Goal: Information Seeking & Learning: Learn about a topic

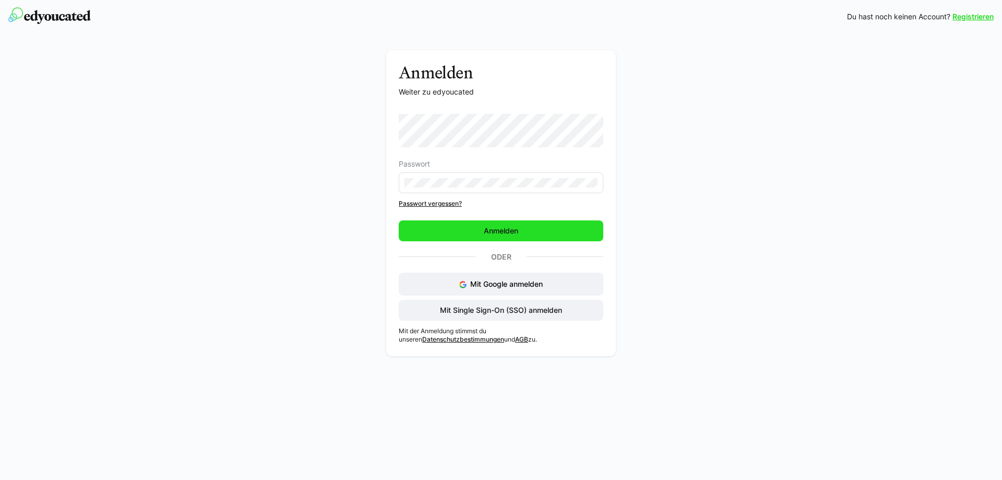
click at [520, 231] on span "Anmelden" at bounding box center [501, 230] width 205 height 21
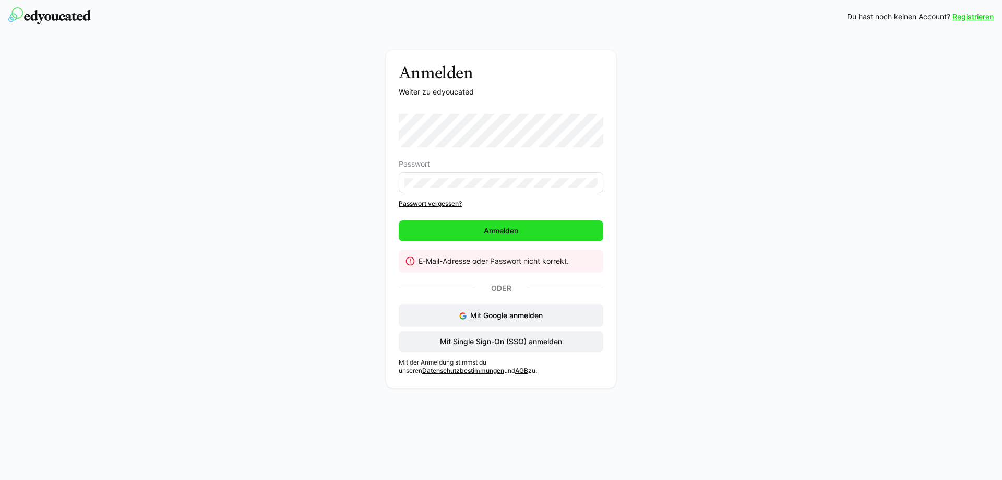
click at [520, 231] on span "Anmelden" at bounding box center [501, 230] width 205 height 21
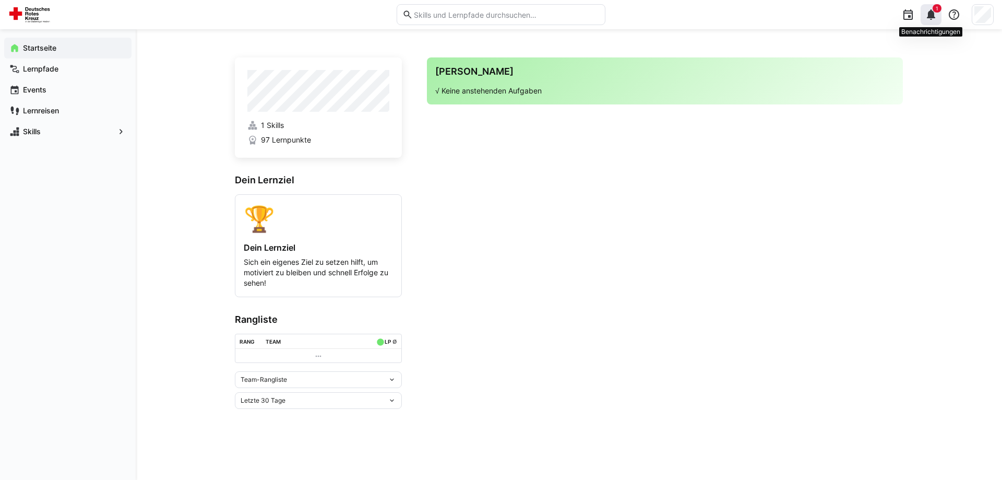
click at [933, 16] on eds-icon at bounding box center [931, 14] width 13 height 13
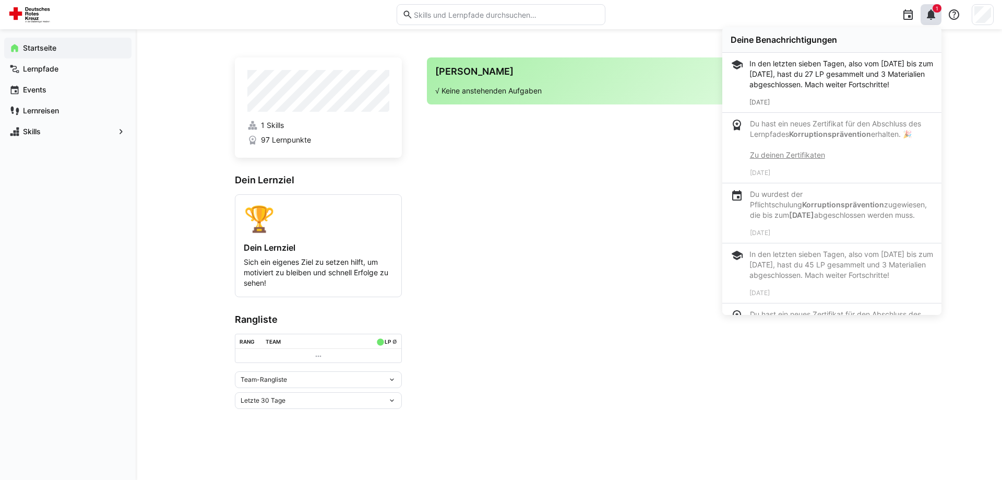
click at [755, 61] on div "In den letzten sieben Tagen, also vom [DATE] bis zum [DATE], hast du 27 LP gesa…" at bounding box center [842, 73] width 184 height 31
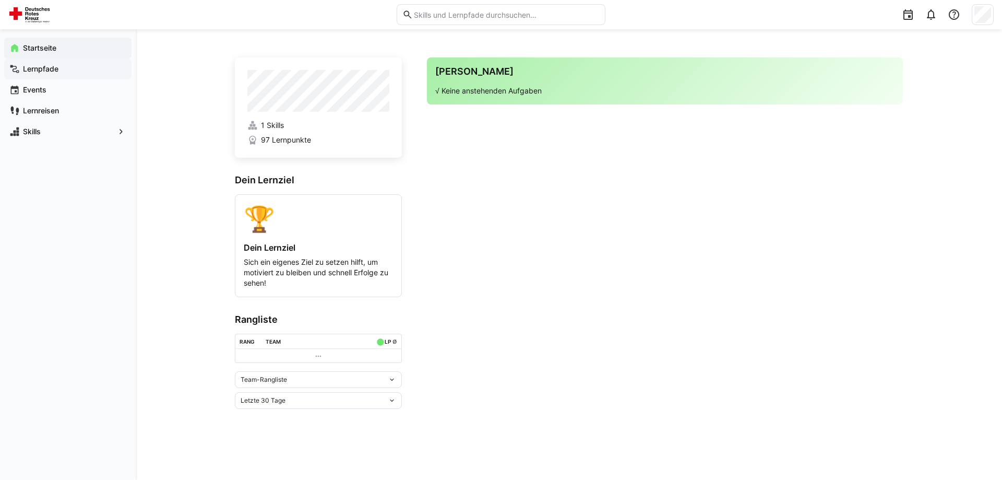
click at [0, 0] on app-navigation-label "Lernpfade" at bounding box center [0, 0] width 0 height 0
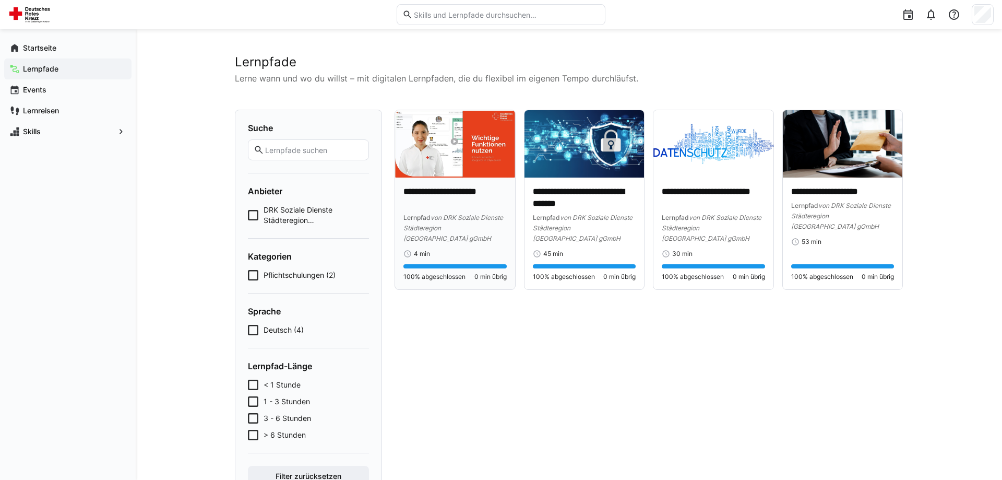
click at [450, 159] on img at bounding box center [455, 143] width 120 height 67
click at [20, 91] on div "Events" at bounding box center [67, 89] width 127 height 21
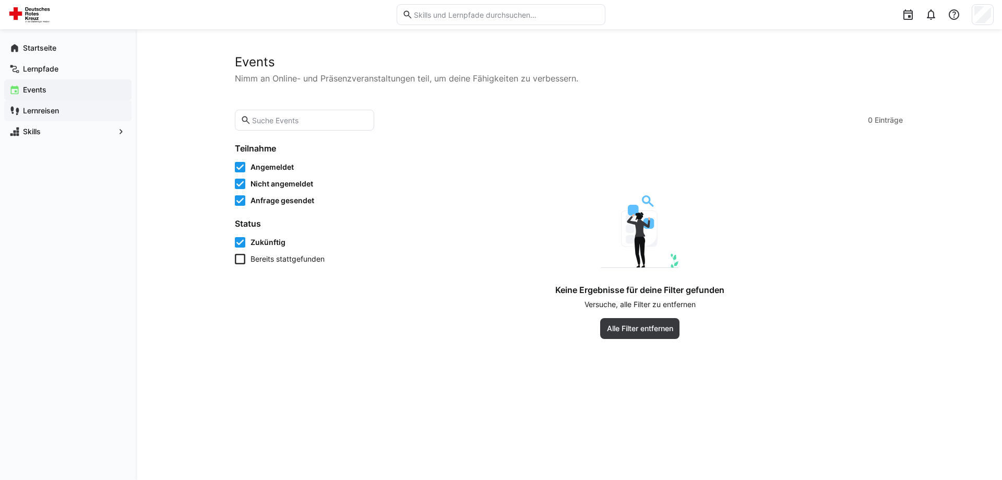
click at [0, 0] on app-navigation-label "Lernreisen" at bounding box center [0, 0] width 0 height 0
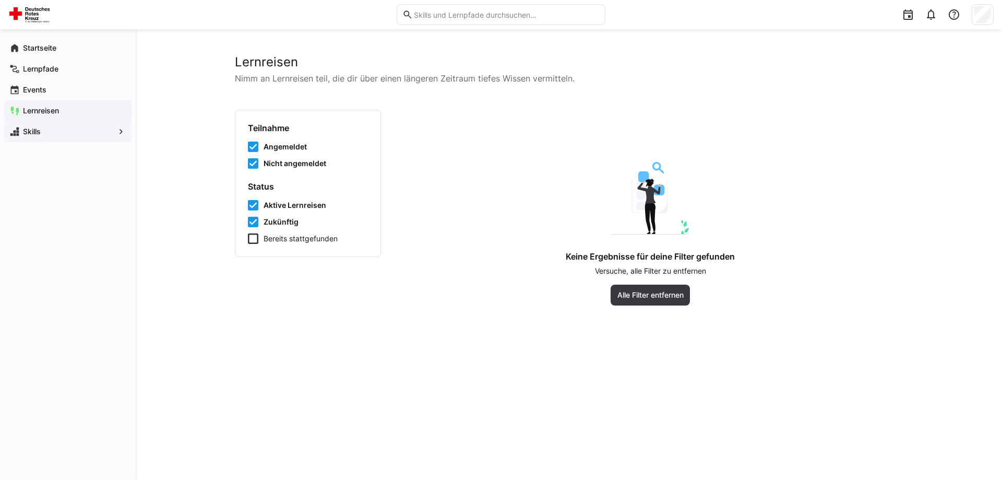
click at [0, 0] on app-navigation-label "Skills" at bounding box center [0, 0] width 0 height 0
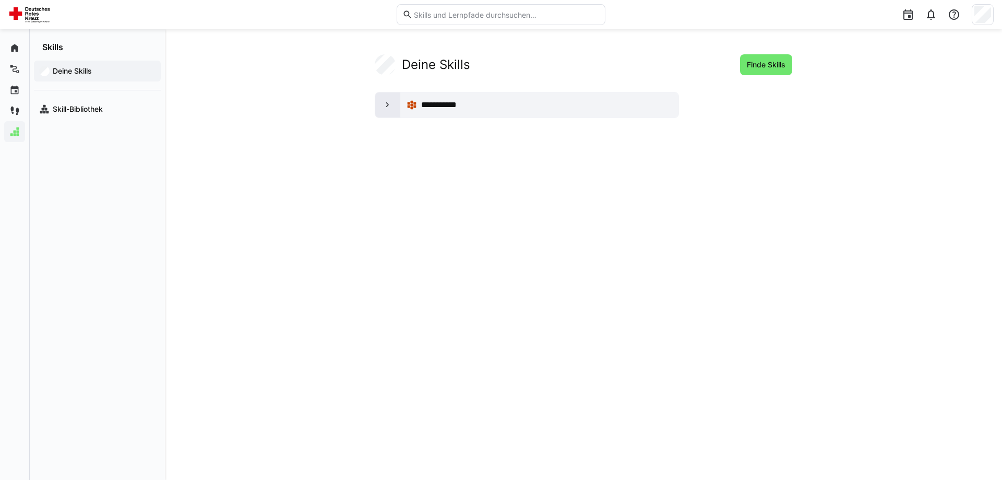
click at [390, 108] on eds-icon at bounding box center [388, 105] width 10 height 10
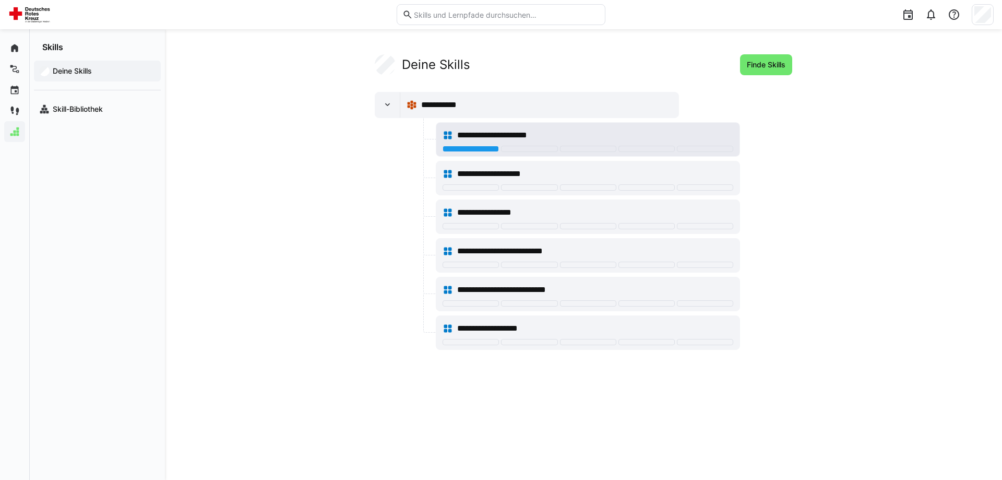
click at [520, 140] on span "**********" at bounding box center [506, 135] width 99 height 13
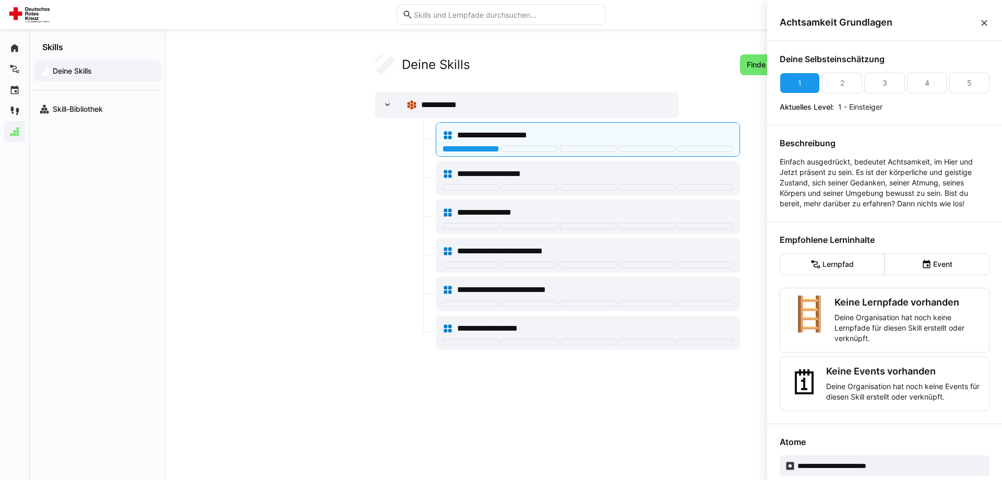
click at [987, 22] on eds-icon at bounding box center [984, 23] width 10 height 10
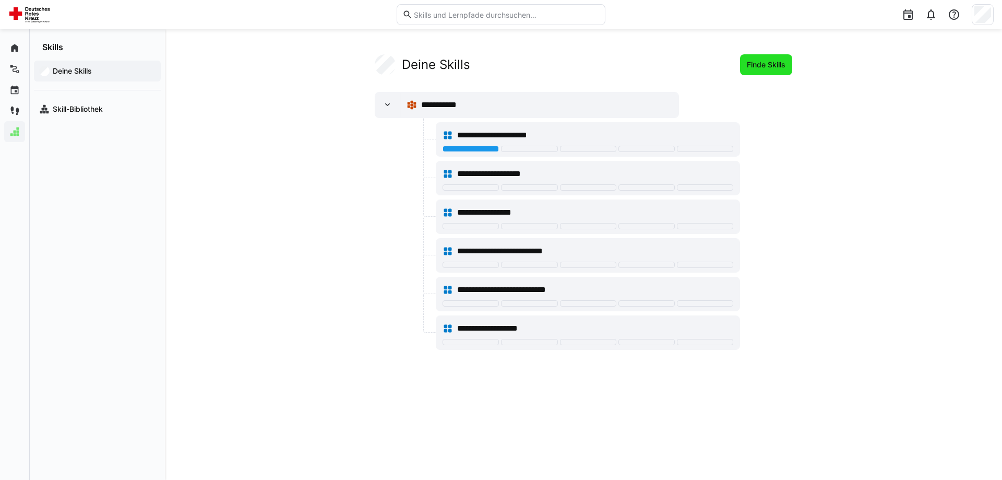
click at [772, 65] on span "Finde Skills" at bounding box center [766, 65] width 42 height 10
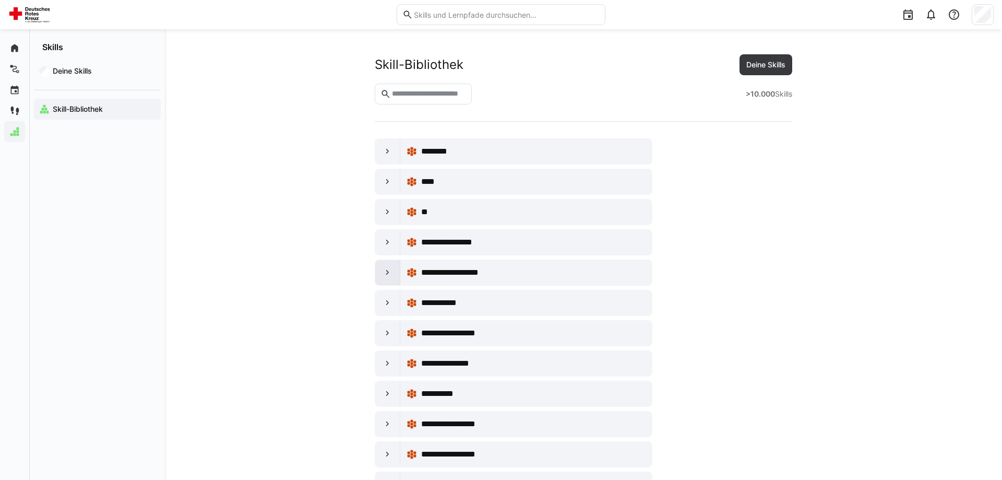
click at [389, 270] on eds-icon at bounding box center [388, 272] width 10 height 10
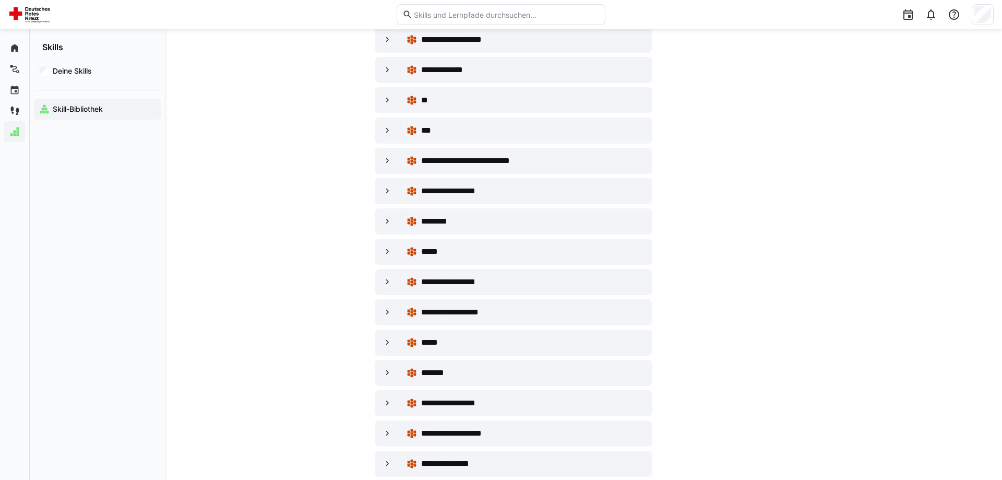
scroll to position [1757, 0]
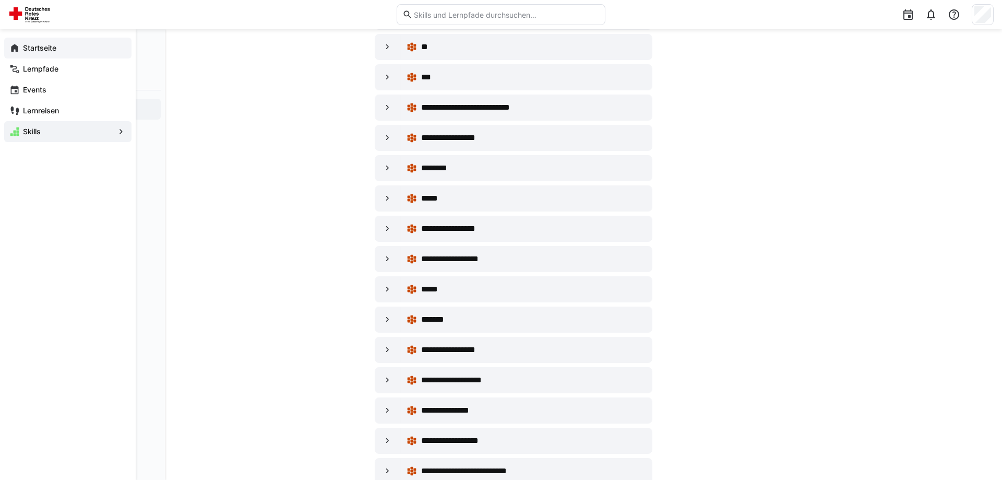
click at [0, 0] on app-navigation-label "Startseite" at bounding box center [0, 0] width 0 height 0
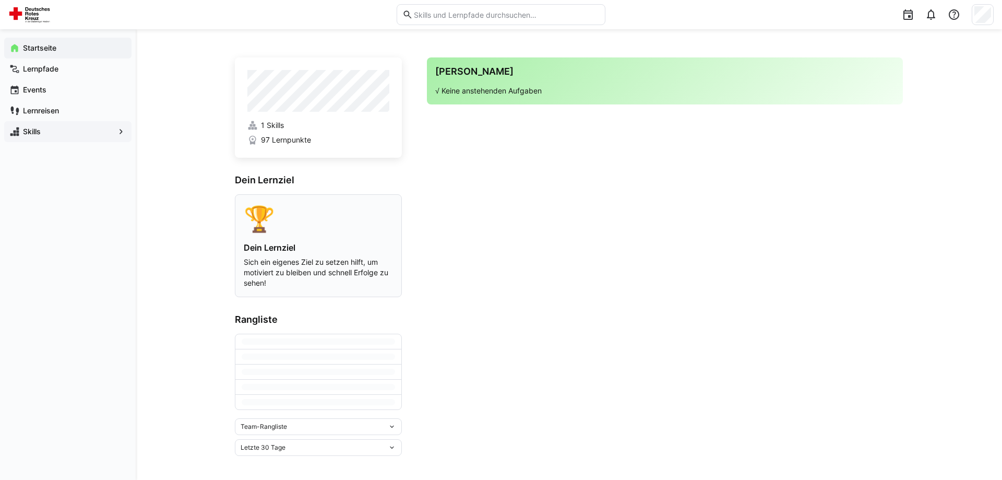
click at [251, 279] on p "Sich ein eigenes Ziel zu setzen hilft, um motiviert zu bleiben und schnell Erfo…" at bounding box center [318, 272] width 149 height 31
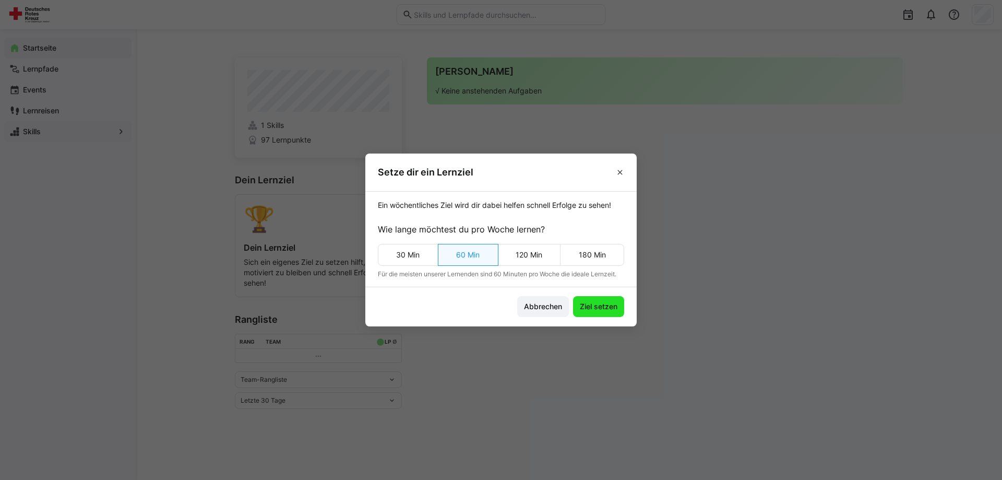
click at [598, 305] on span "Ziel setzen" at bounding box center [598, 306] width 41 height 10
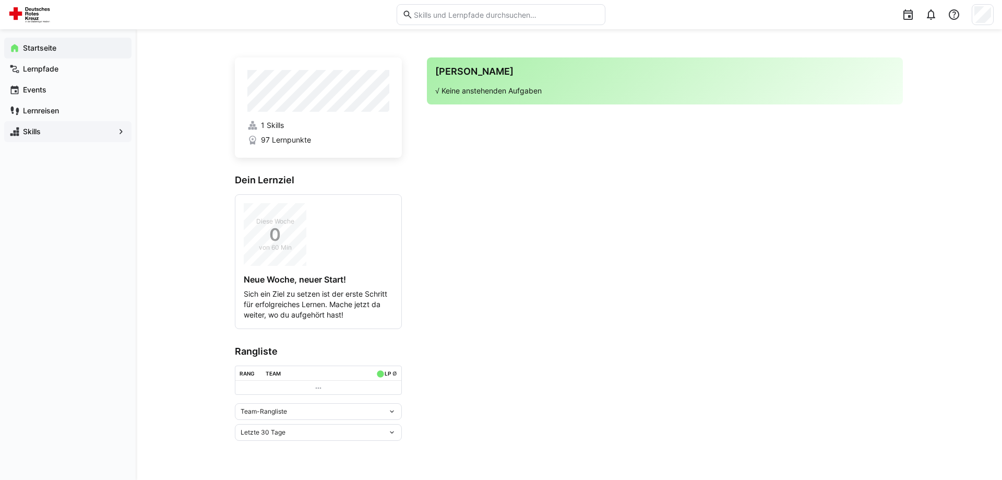
click at [294, 409] on div "Team-Rangliste" at bounding box center [314, 411] width 147 height 7
click at [271, 431] on div "Team-Rangliste" at bounding box center [318, 433] width 154 height 8
click at [908, 15] on eds-icon at bounding box center [908, 14] width 13 height 13
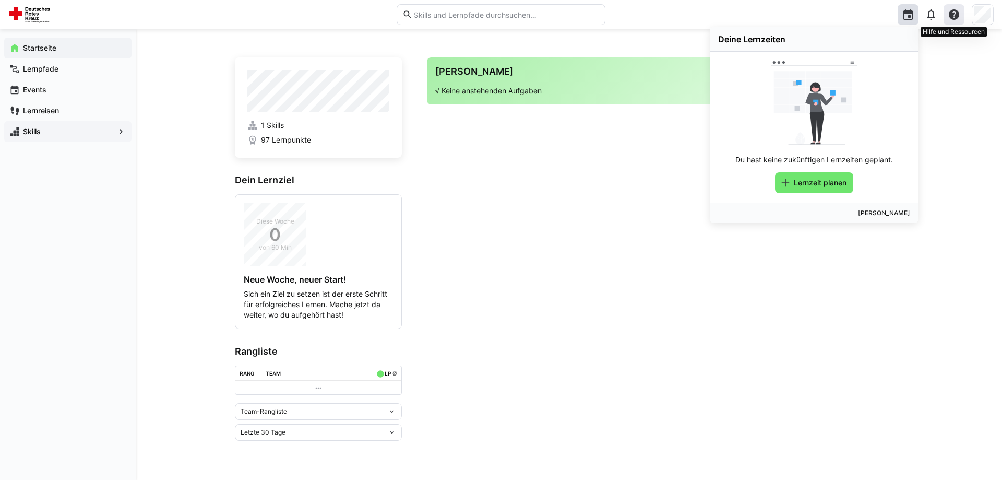
click at [953, 13] on eds-icon at bounding box center [954, 14] width 13 height 13
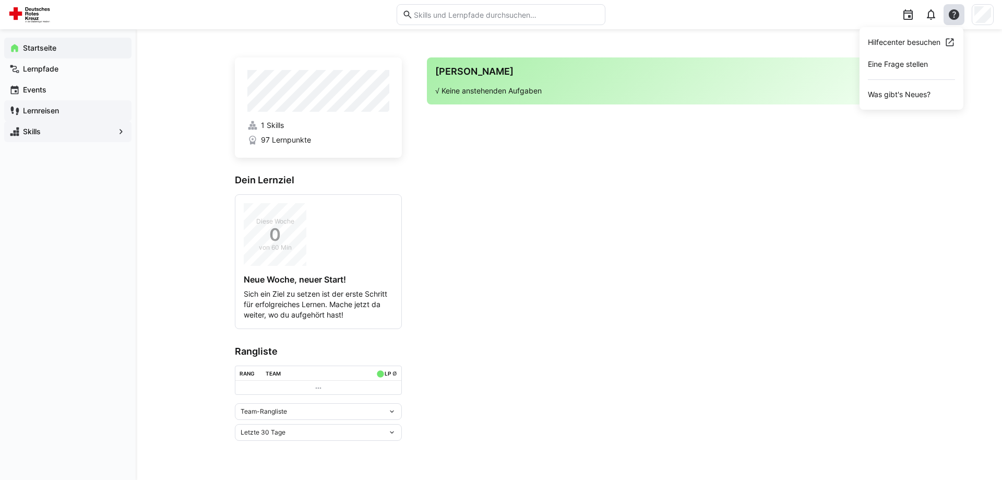
click at [38, 103] on div "Lernreisen" at bounding box center [67, 110] width 127 height 21
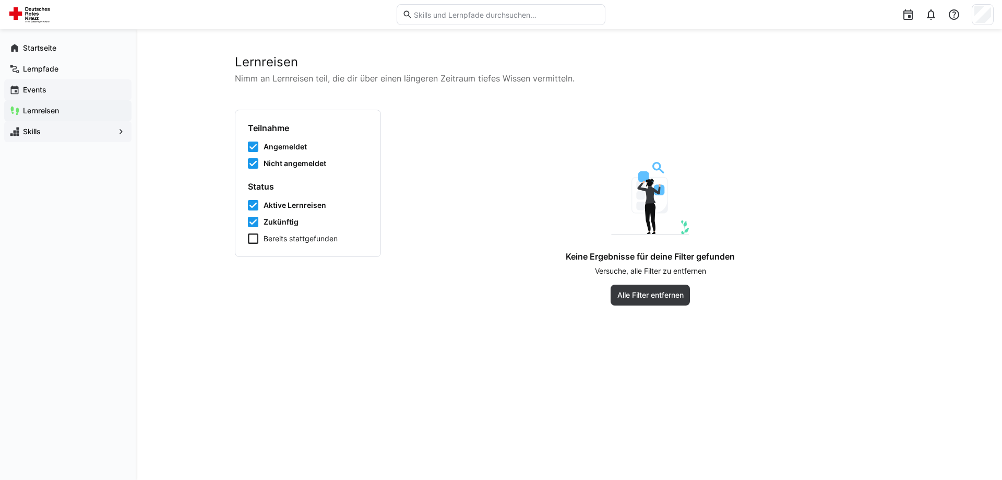
click at [0, 0] on app-navigation-label "Events" at bounding box center [0, 0] width 0 height 0
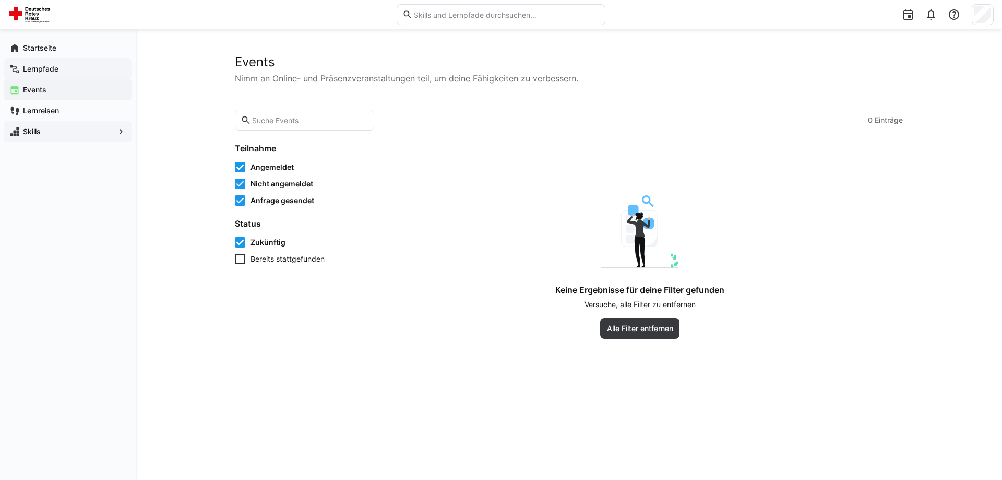
click at [40, 74] on span "Lernpfade" at bounding box center [73, 69] width 105 height 10
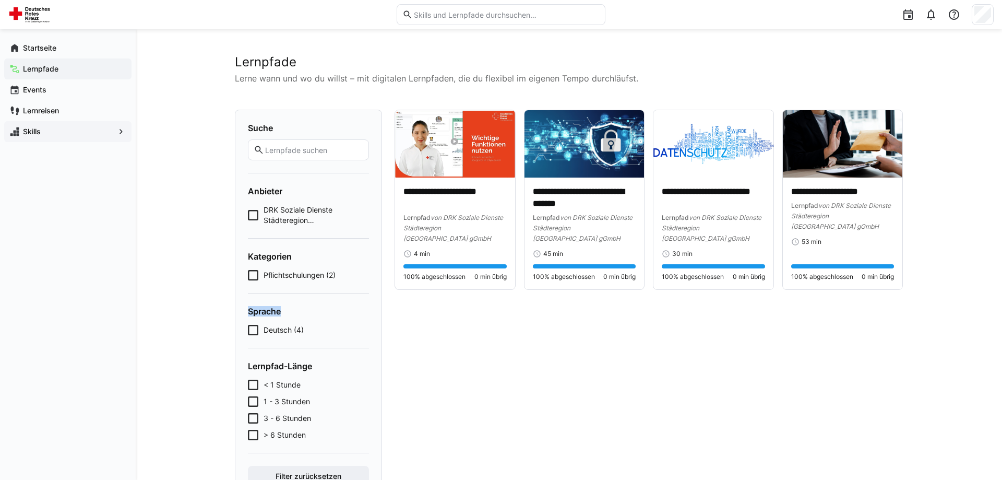
drag, startPoint x: 42, startPoint y: 56, endPoint x: 184, endPoint y: 334, distance: 311.2
click at [136, 339] on nav "Startseite Lernpfade Events Lernreisen Skills" at bounding box center [68, 254] width 136 height 450
click at [254, 274] on icon at bounding box center [253, 275] width 10 height 10
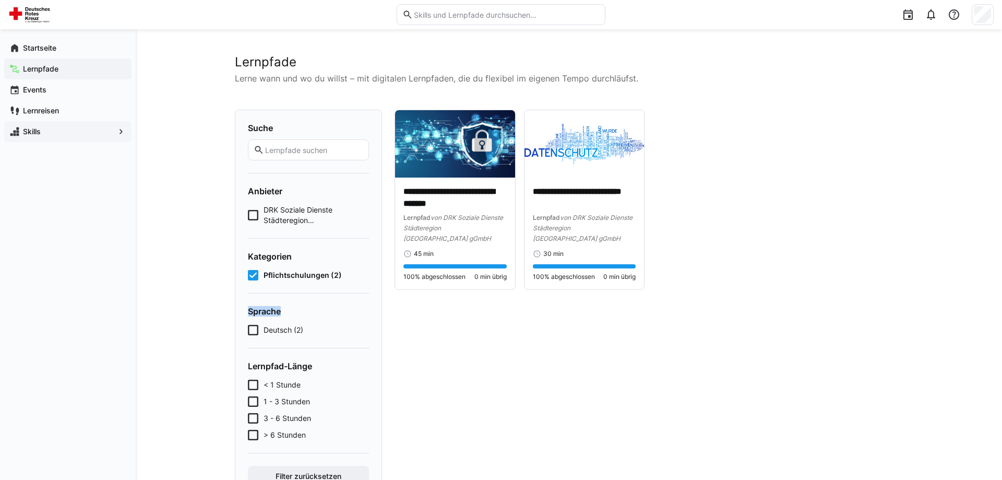
click at [254, 274] on icon at bounding box center [253, 275] width 10 height 10
